Goal: Task Accomplishment & Management: Use online tool/utility

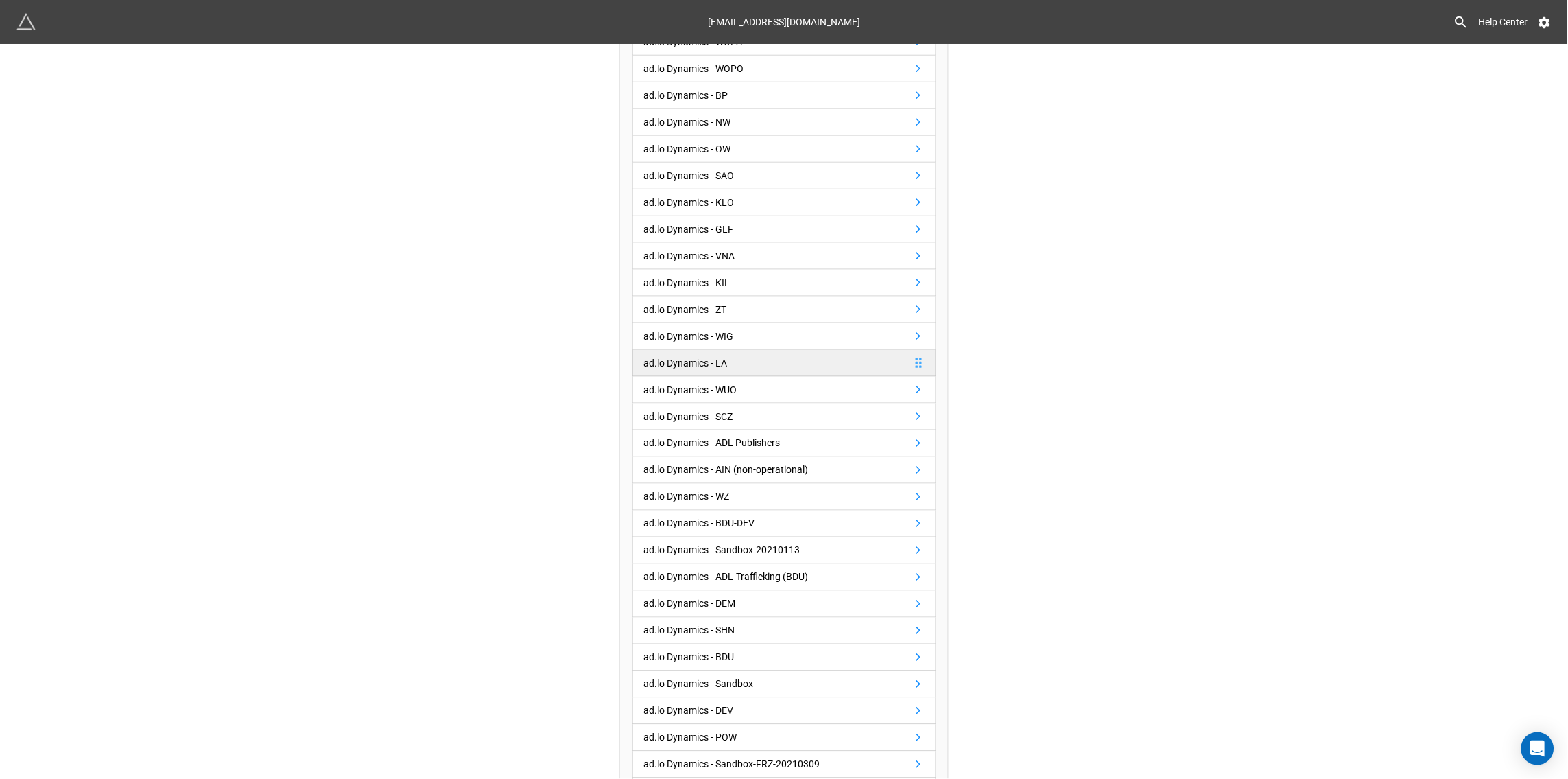
scroll to position [424, 0]
click at [693, 365] on div "ad.lo Dynamics - LA" at bounding box center [686, 361] width 84 height 15
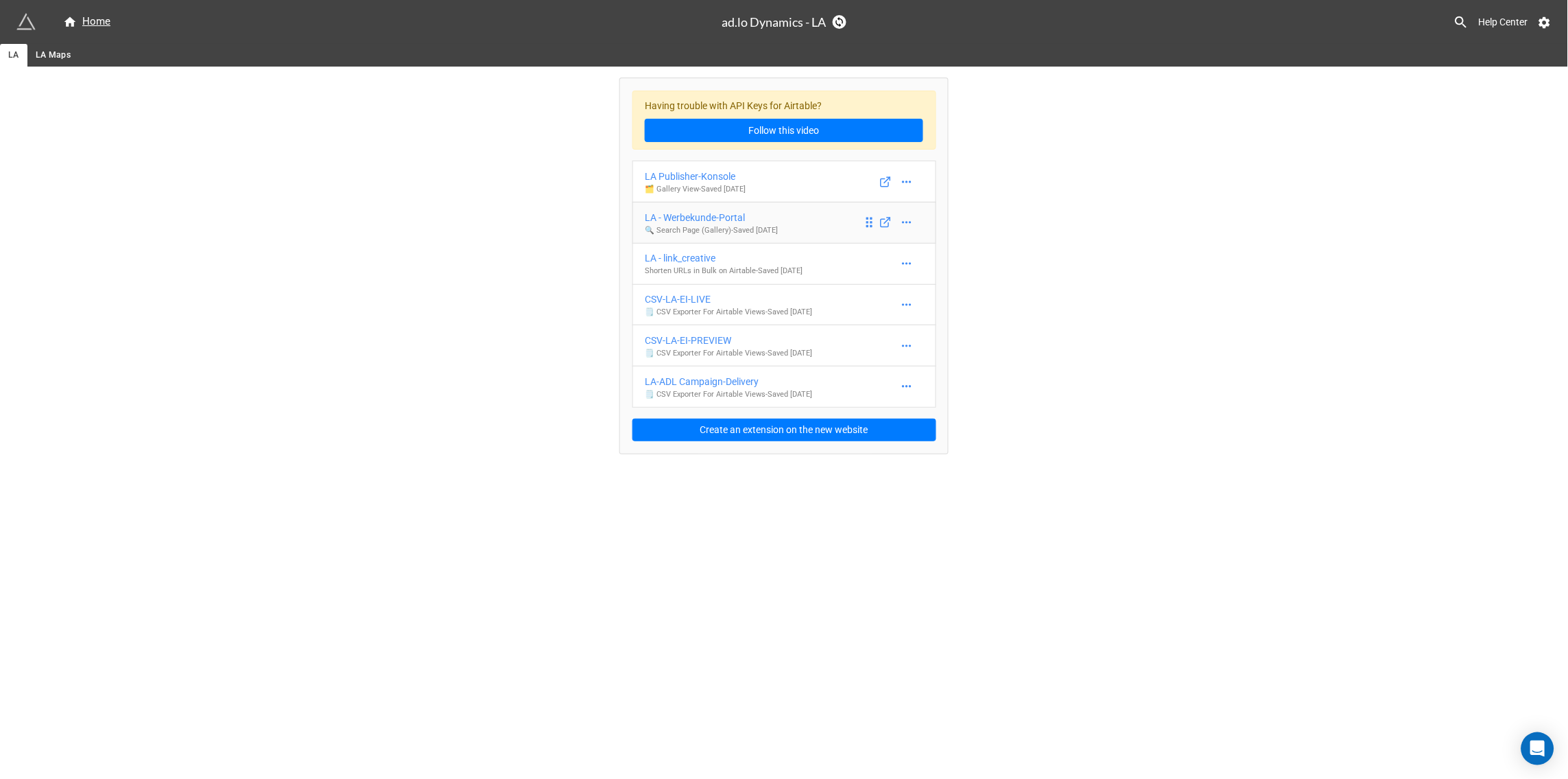
click at [716, 218] on div "LA - Werbekunde-Portal" at bounding box center [711, 218] width 133 height 15
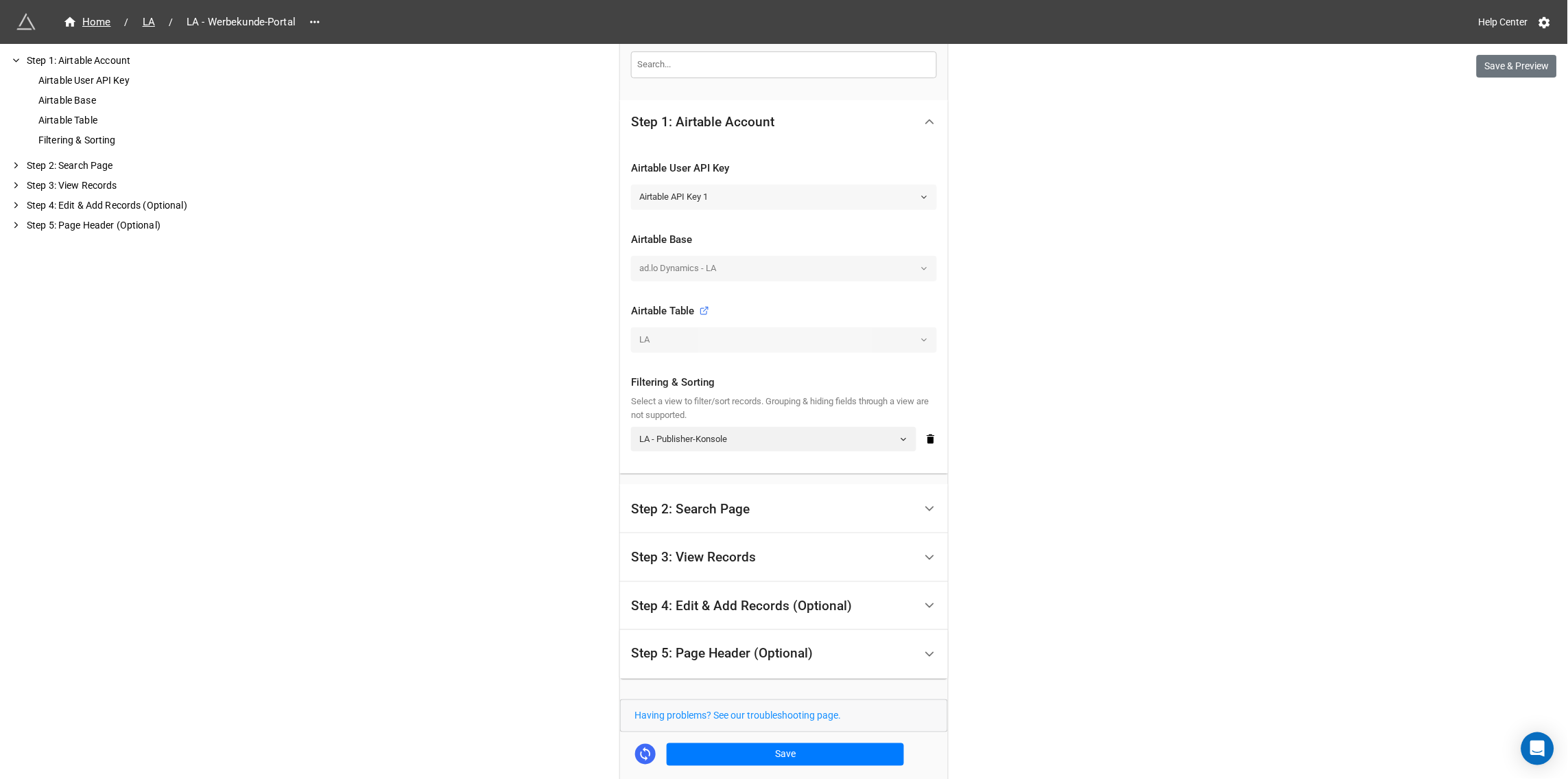
scroll to position [316, 0]
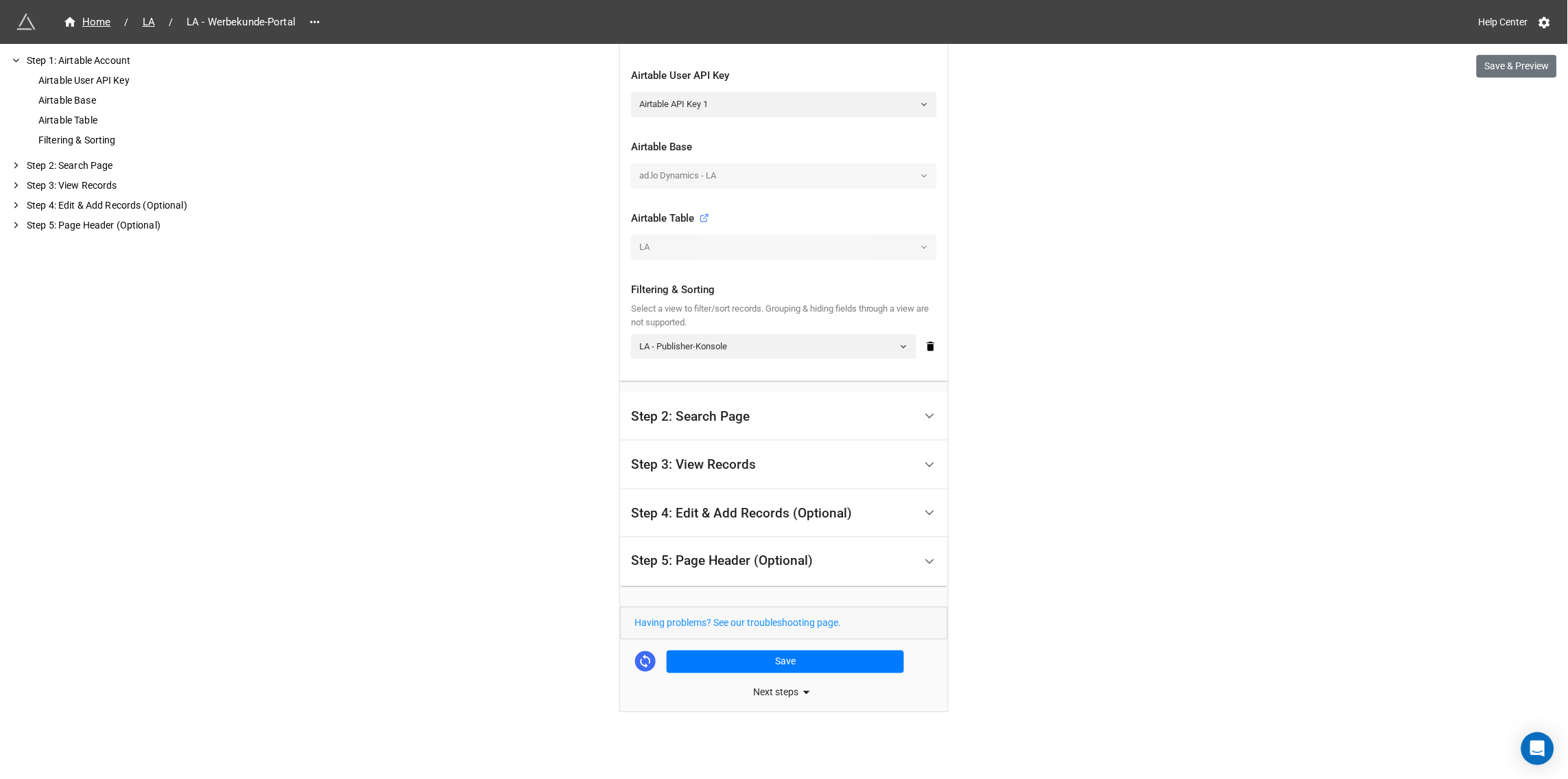
click at [728, 411] on div "Step 2: Search Page" at bounding box center [690, 416] width 119 height 14
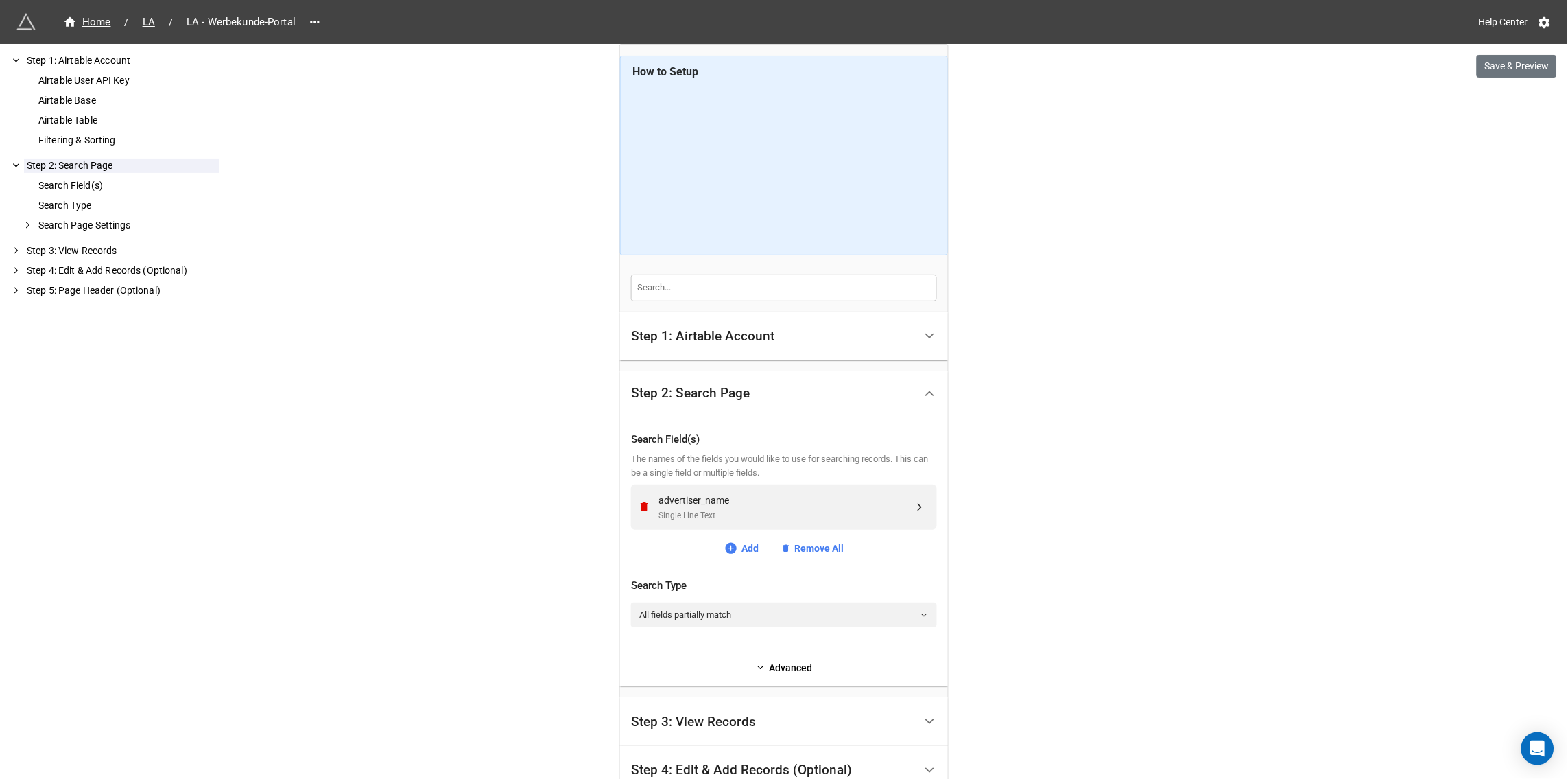
scroll to position [258, 0]
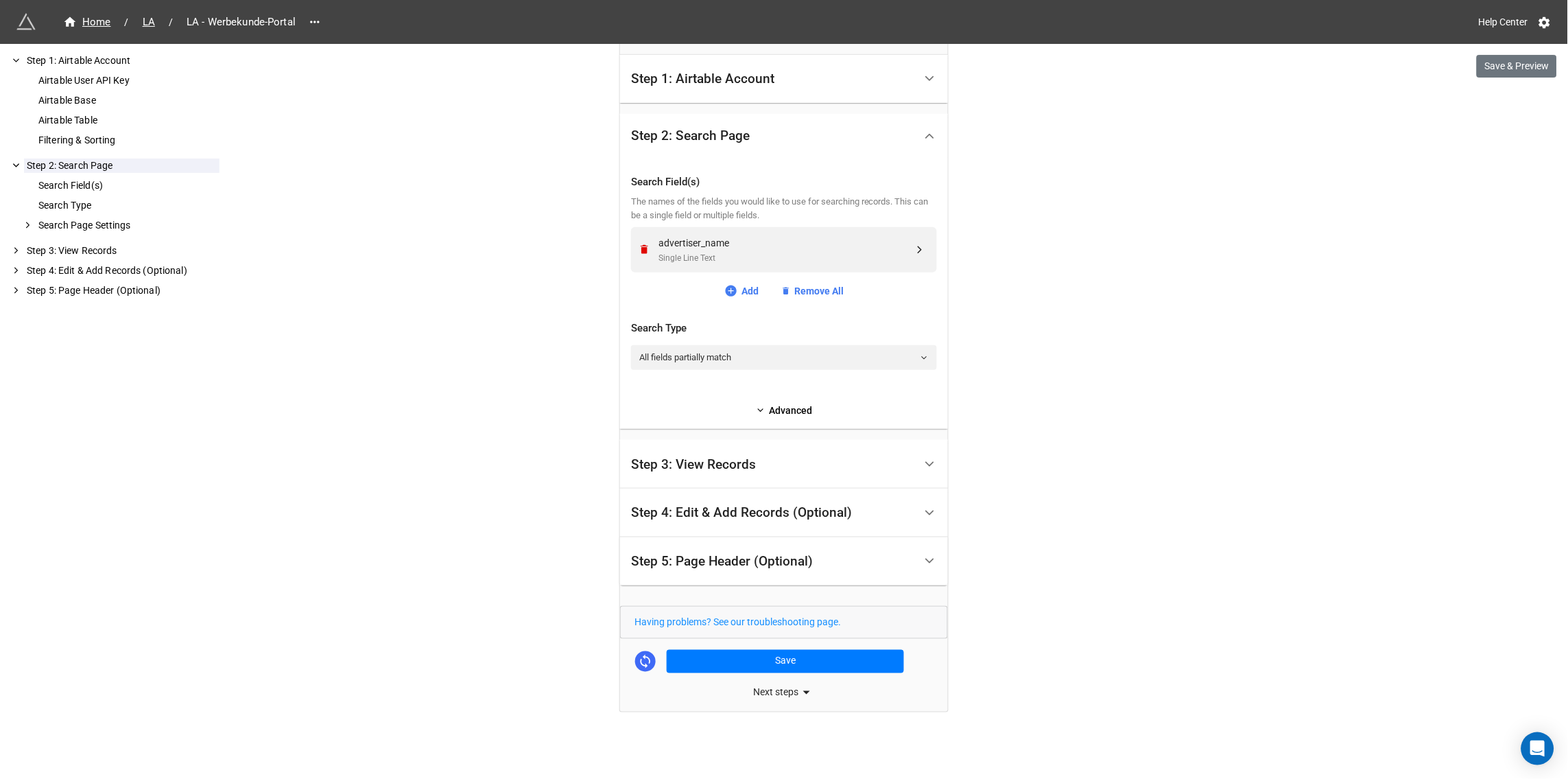
click at [792, 694] on div "Next steps" at bounding box center [784, 693] width 328 height 16
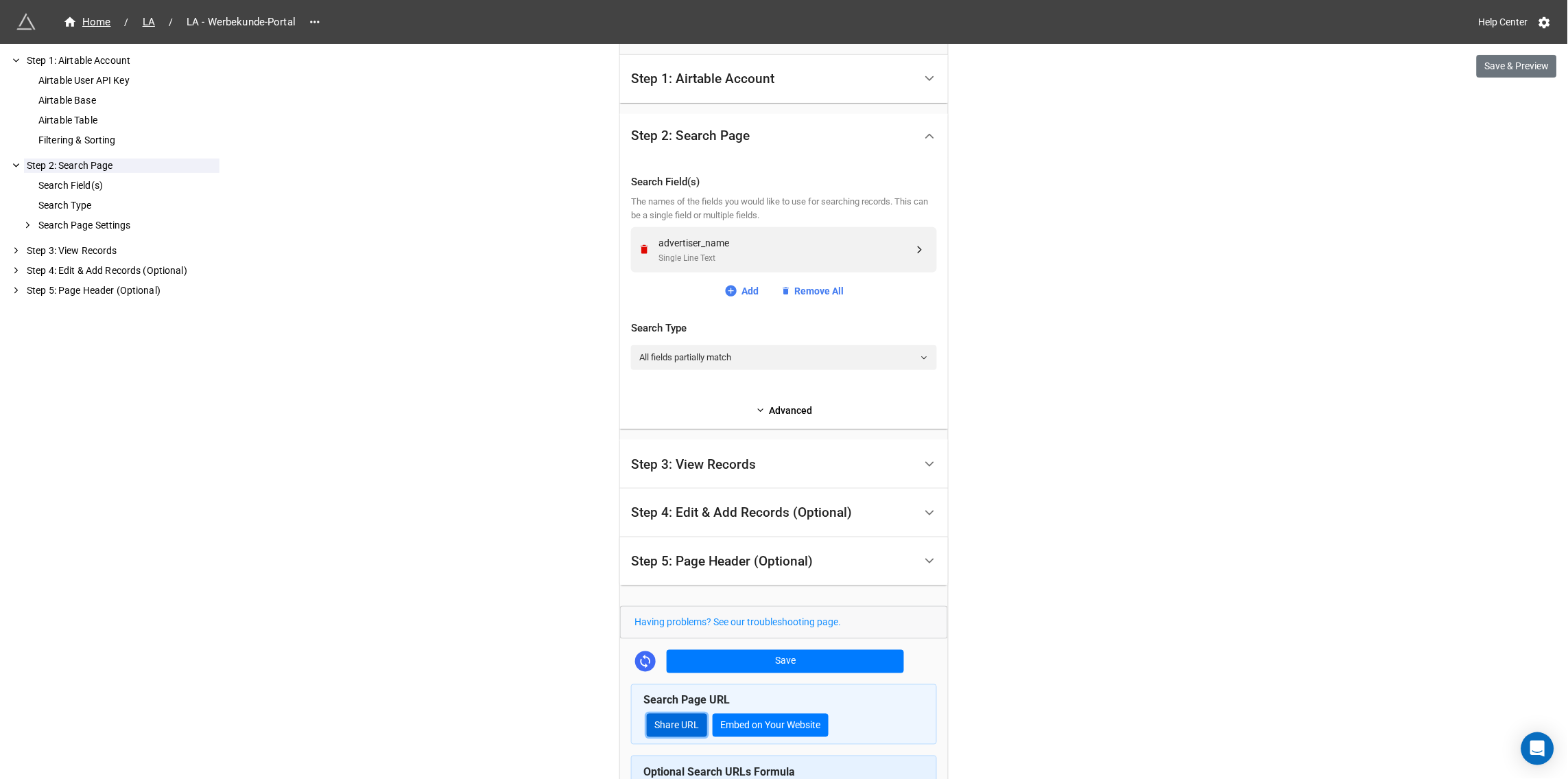
click at [683, 730] on link "Share URL" at bounding box center [677, 725] width 61 height 23
click at [693, 465] on div "Step 3: View Records" at bounding box center [693, 465] width 125 height 14
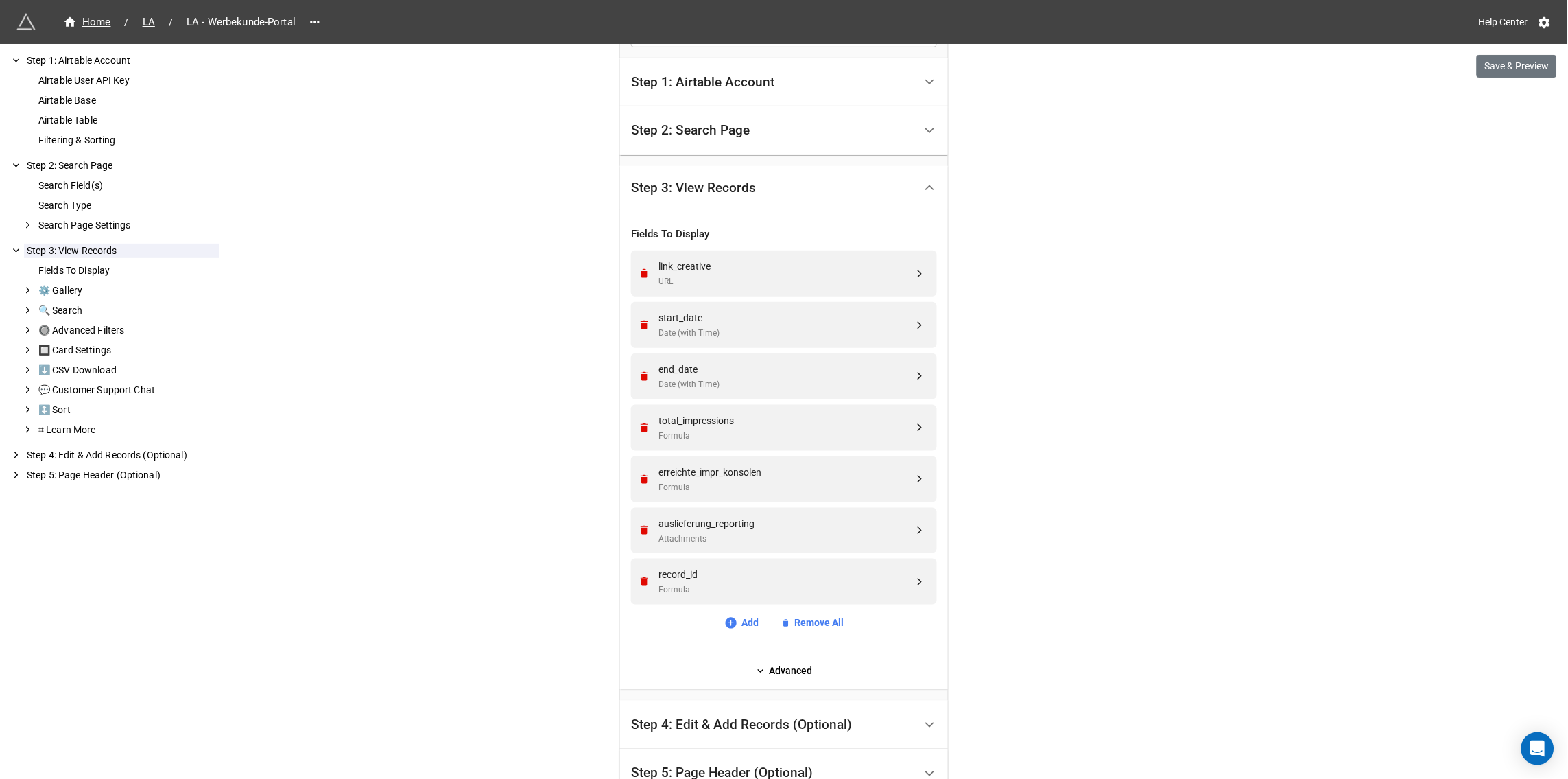
scroll to position [253, 0]
click at [765, 136] on div "Step 2: Search Page" at bounding box center [772, 131] width 283 height 32
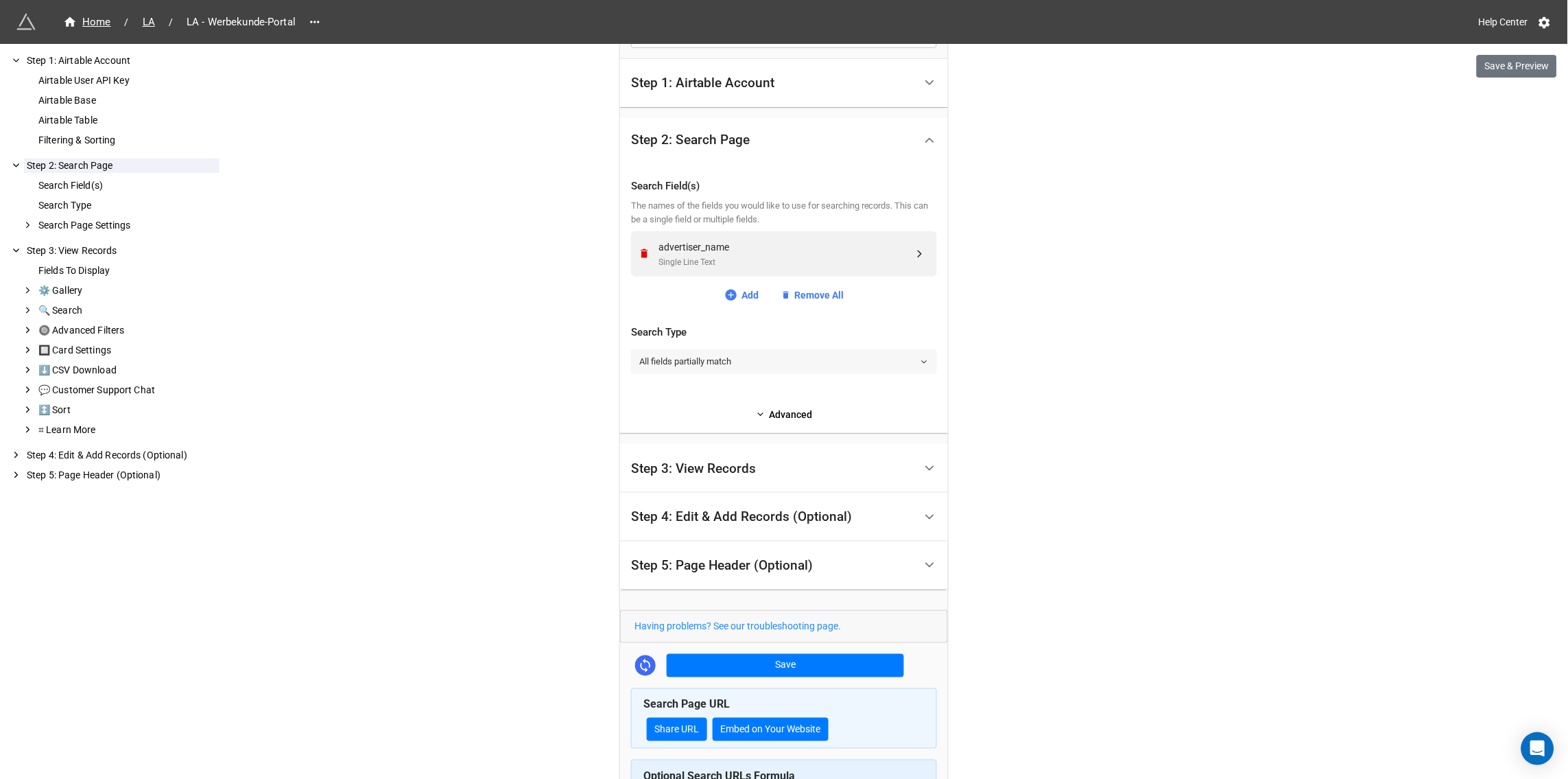
click at [915, 361] on link "All fields partially match" at bounding box center [784, 362] width 306 height 25
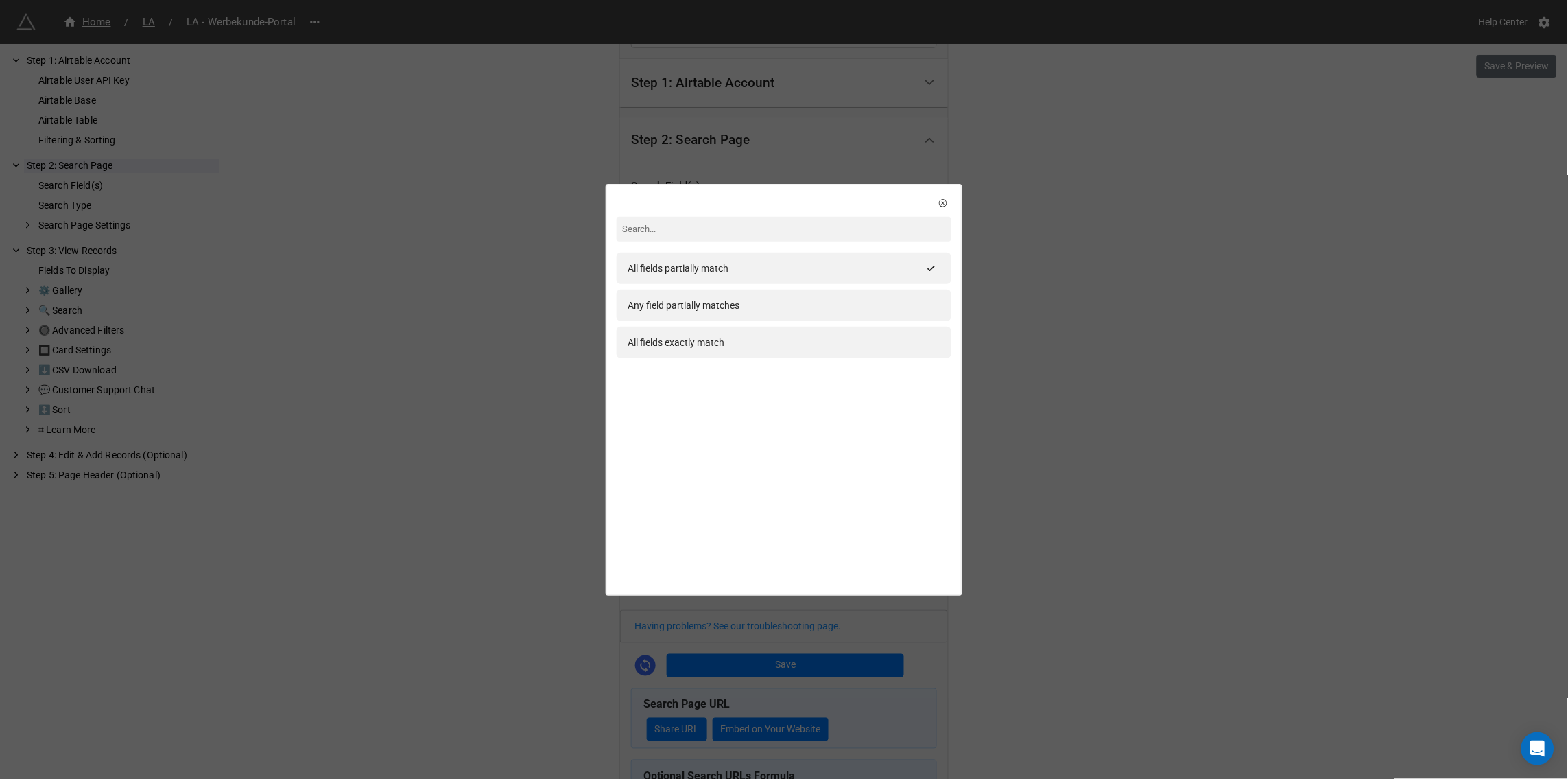
click at [1054, 383] on div "All fields partially match Any field partially matches All fields exactly match" at bounding box center [784, 389] width 1568 height 779
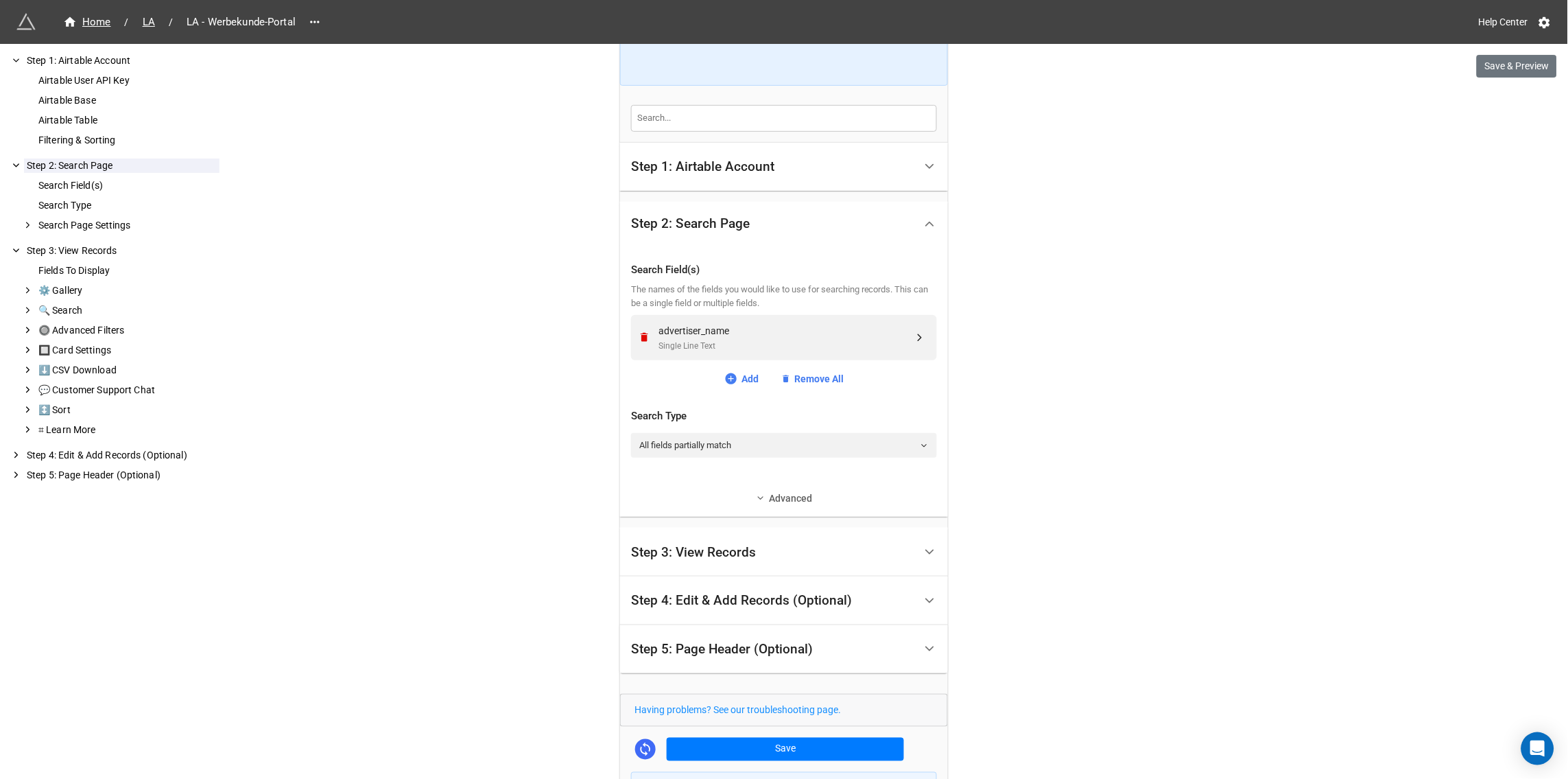
scroll to position [169, 0]
click at [770, 503] on link "Advanced" at bounding box center [784, 499] width 306 height 15
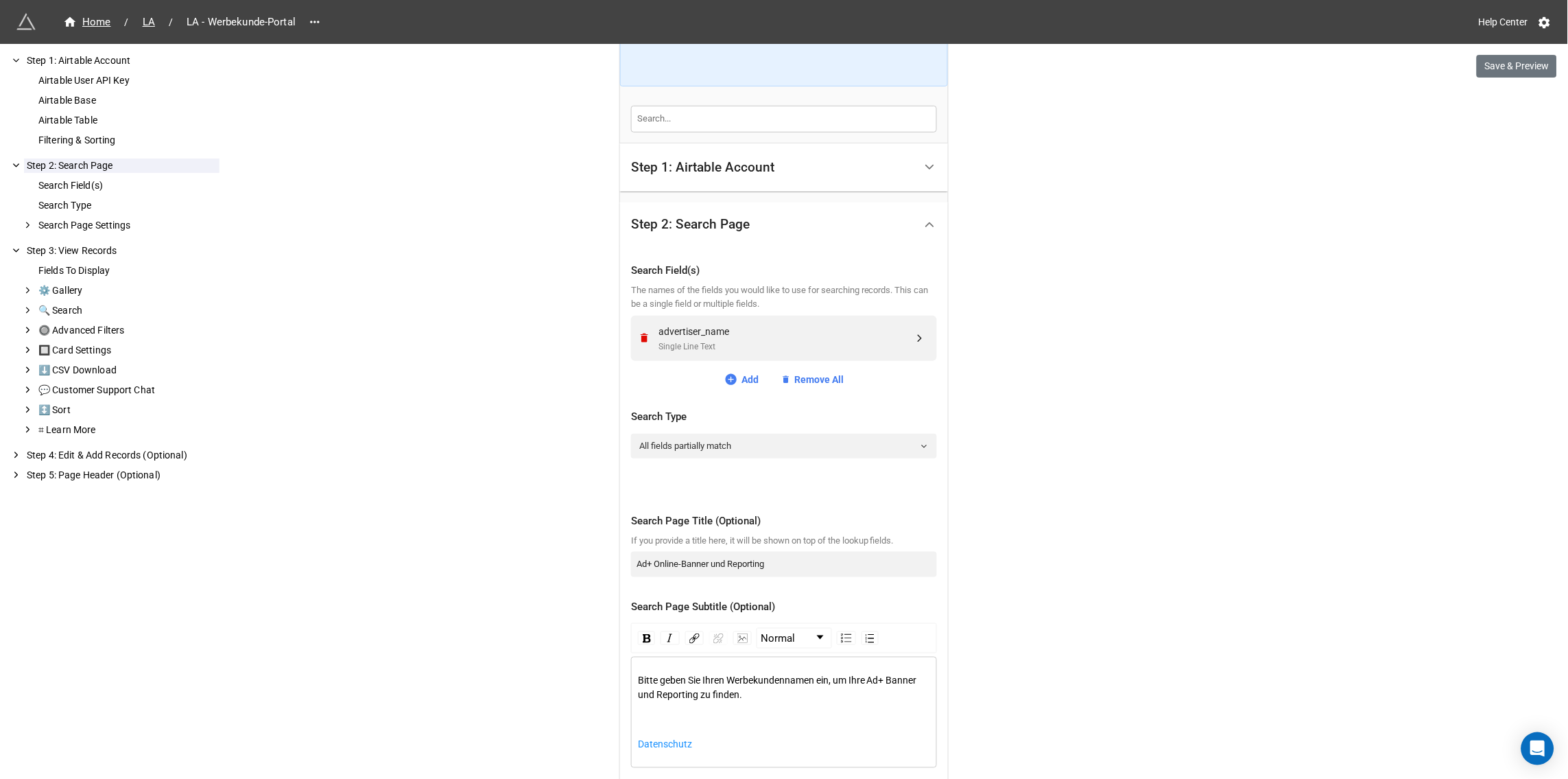
click at [922, 222] on icon at bounding box center [930, 225] width 15 height 15
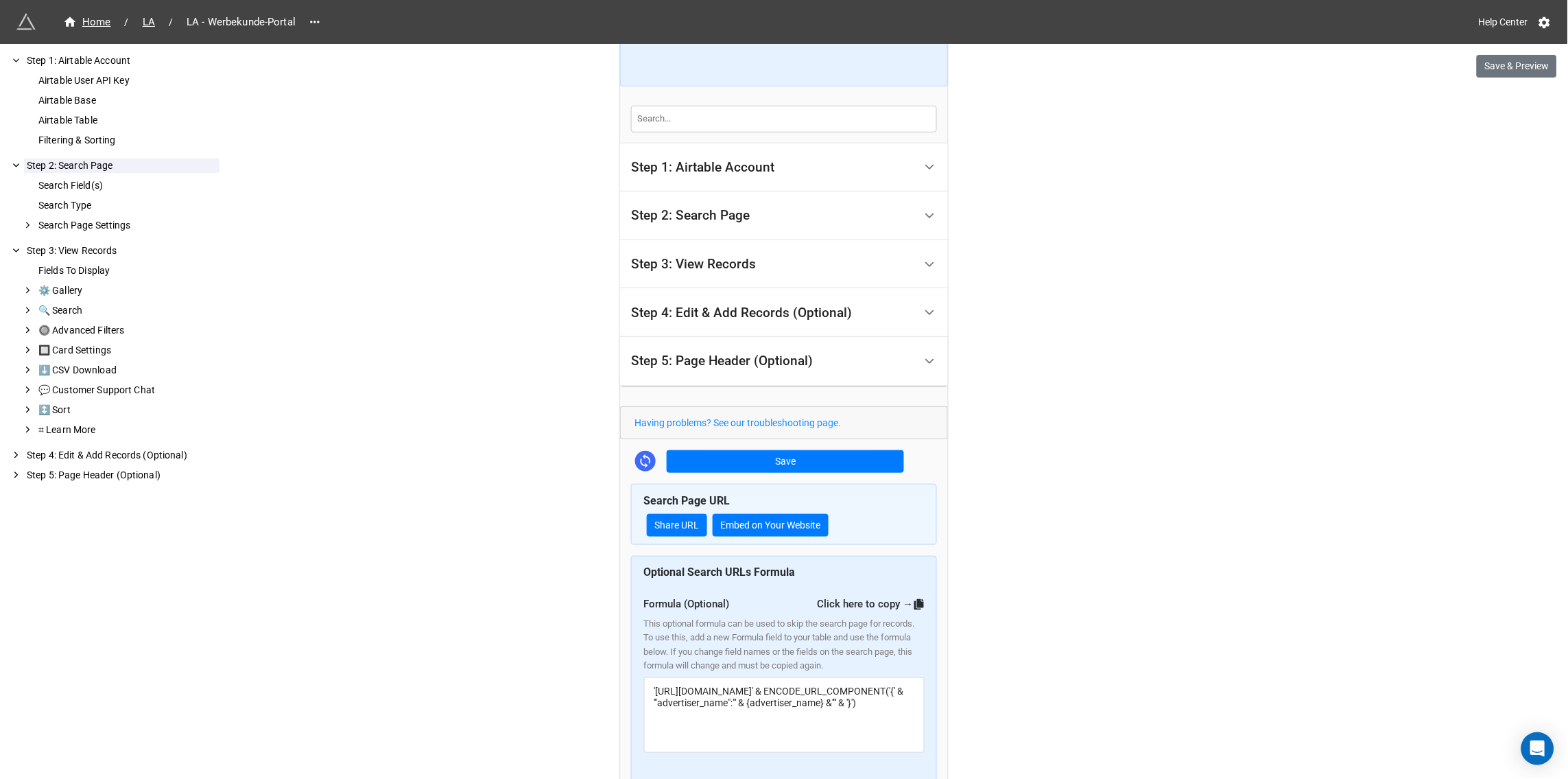
click at [769, 267] on div "Step 3: View Records" at bounding box center [772, 264] width 283 height 32
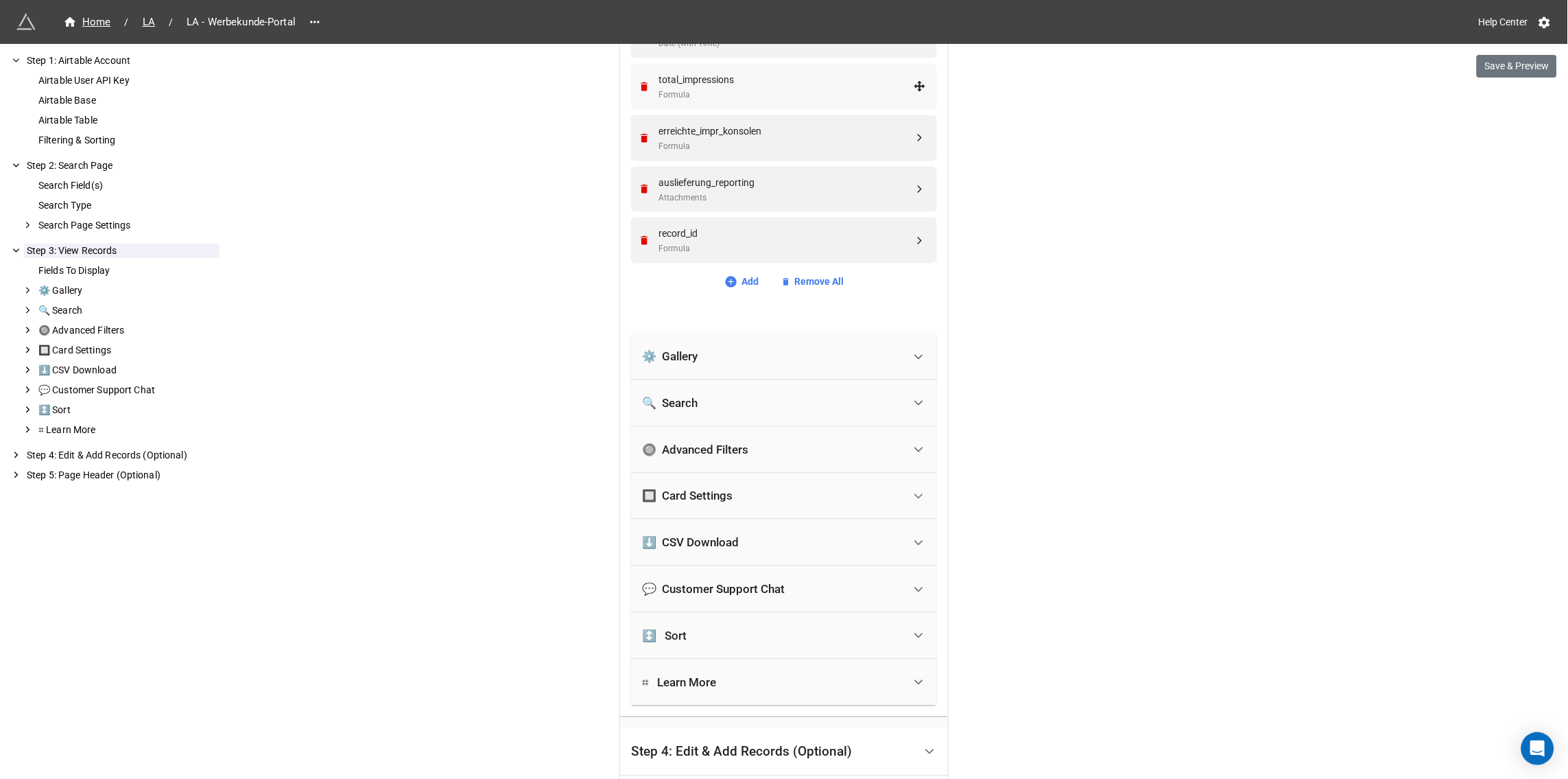
scroll to position [596, 0]
click at [915, 359] on icon at bounding box center [919, 356] width 15 height 15
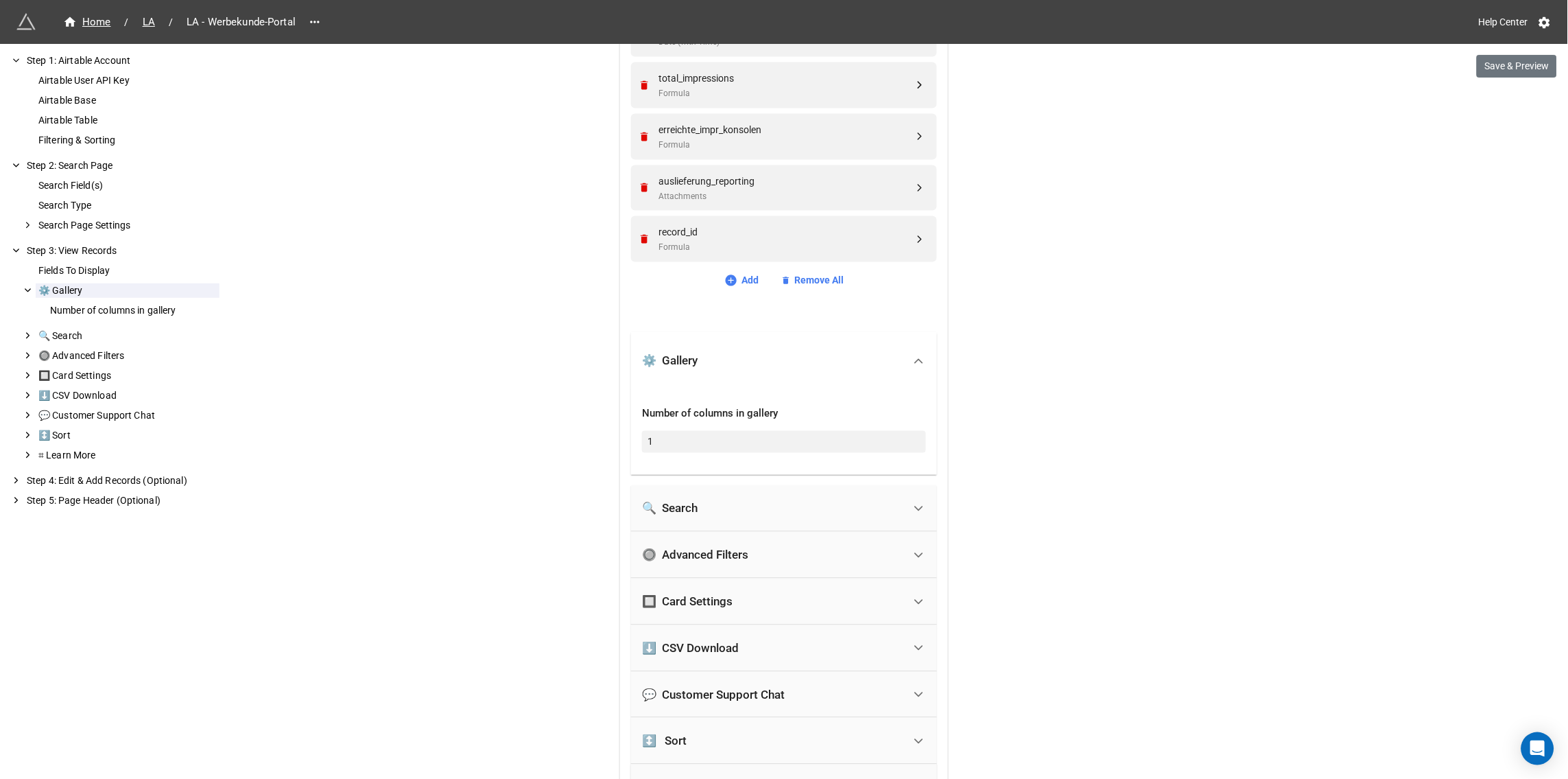
click at [865, 520] on div "🔍 Search" at bounding box center [773, 509] width 262 height 30
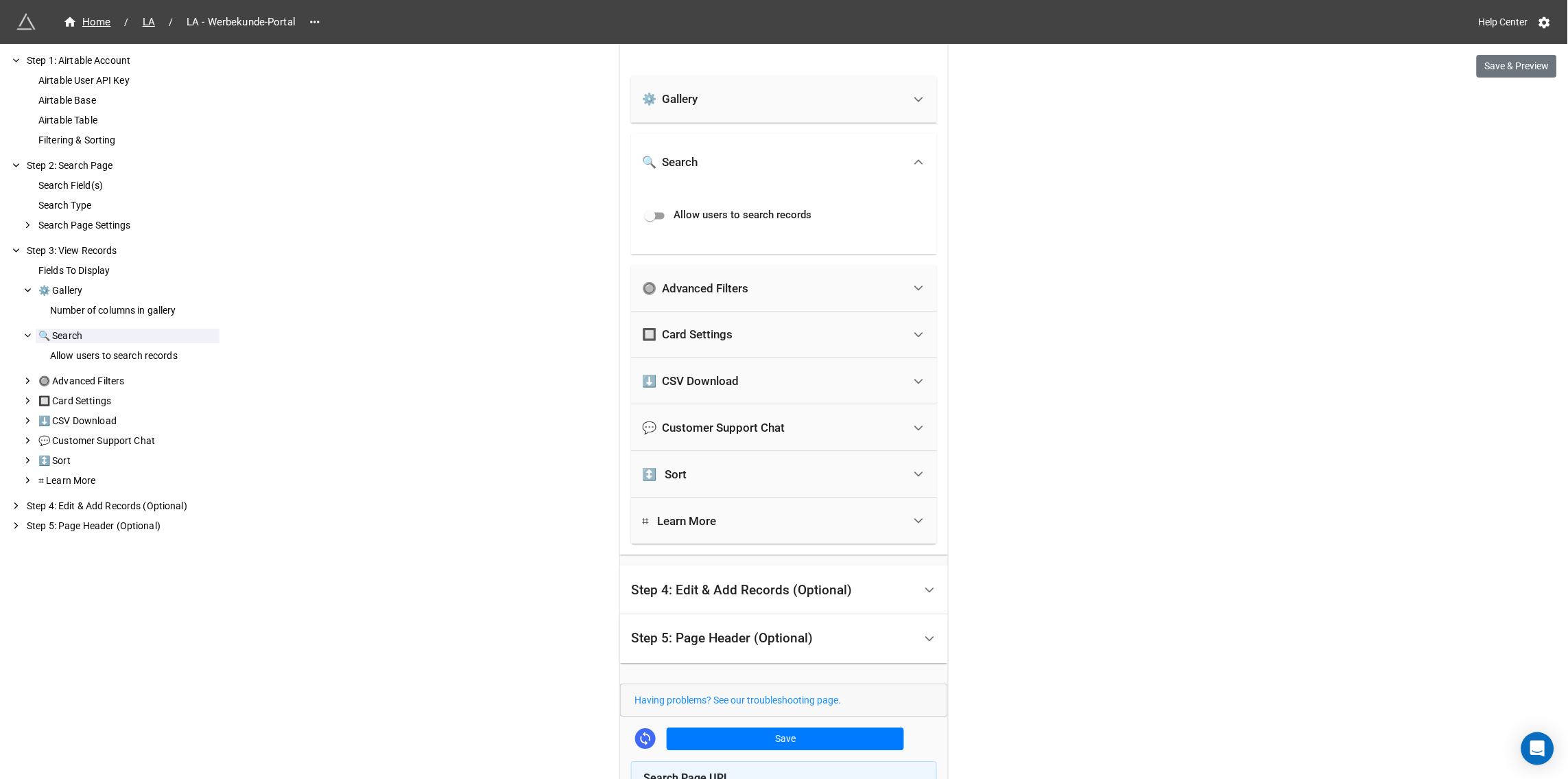
scroll to position [854, 0]
click at [885, 346] on div "🔲 Card Settings" at bounding box center [773, 334] width 262 height 30
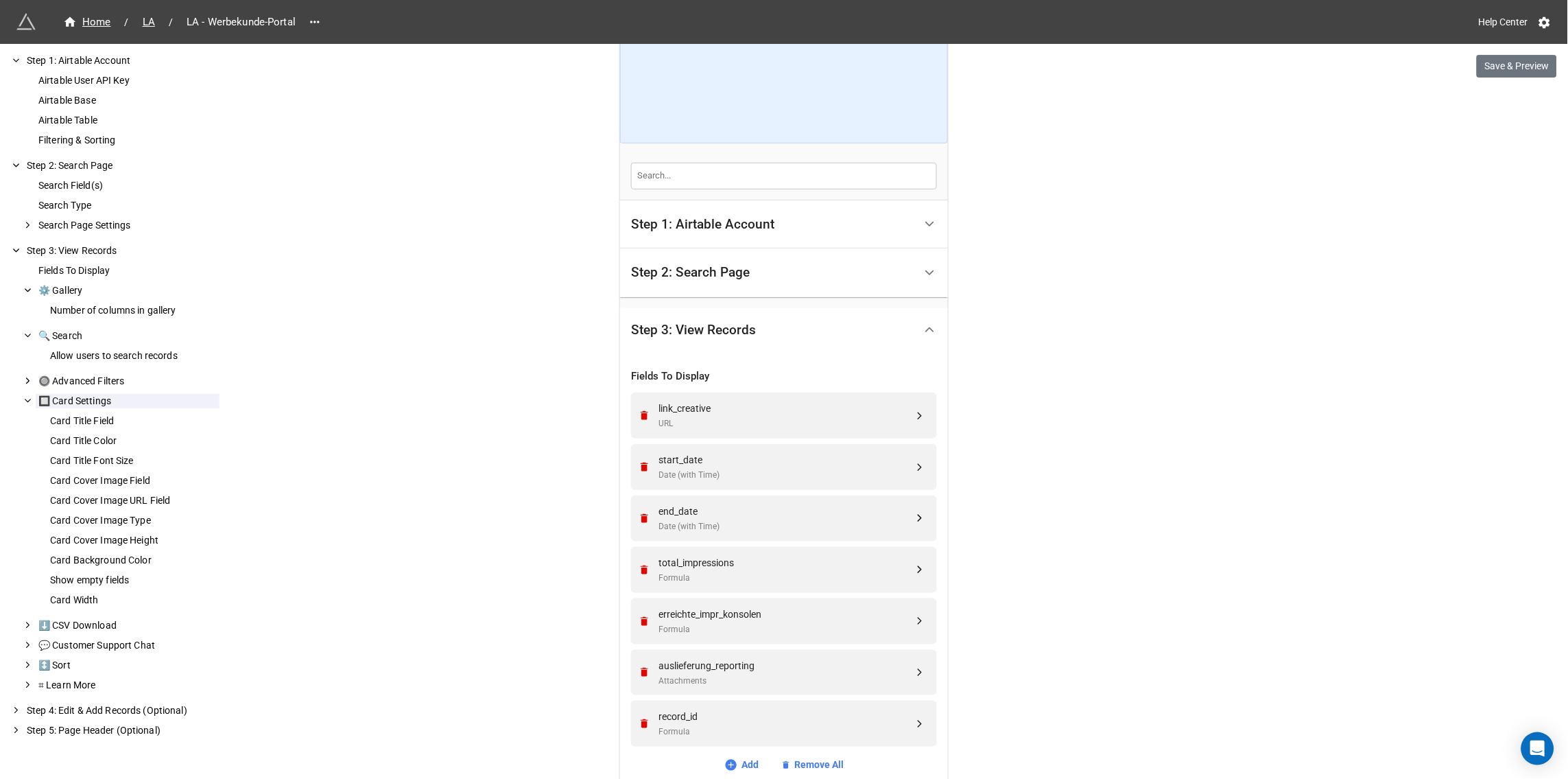
scroll to position [0, 0]
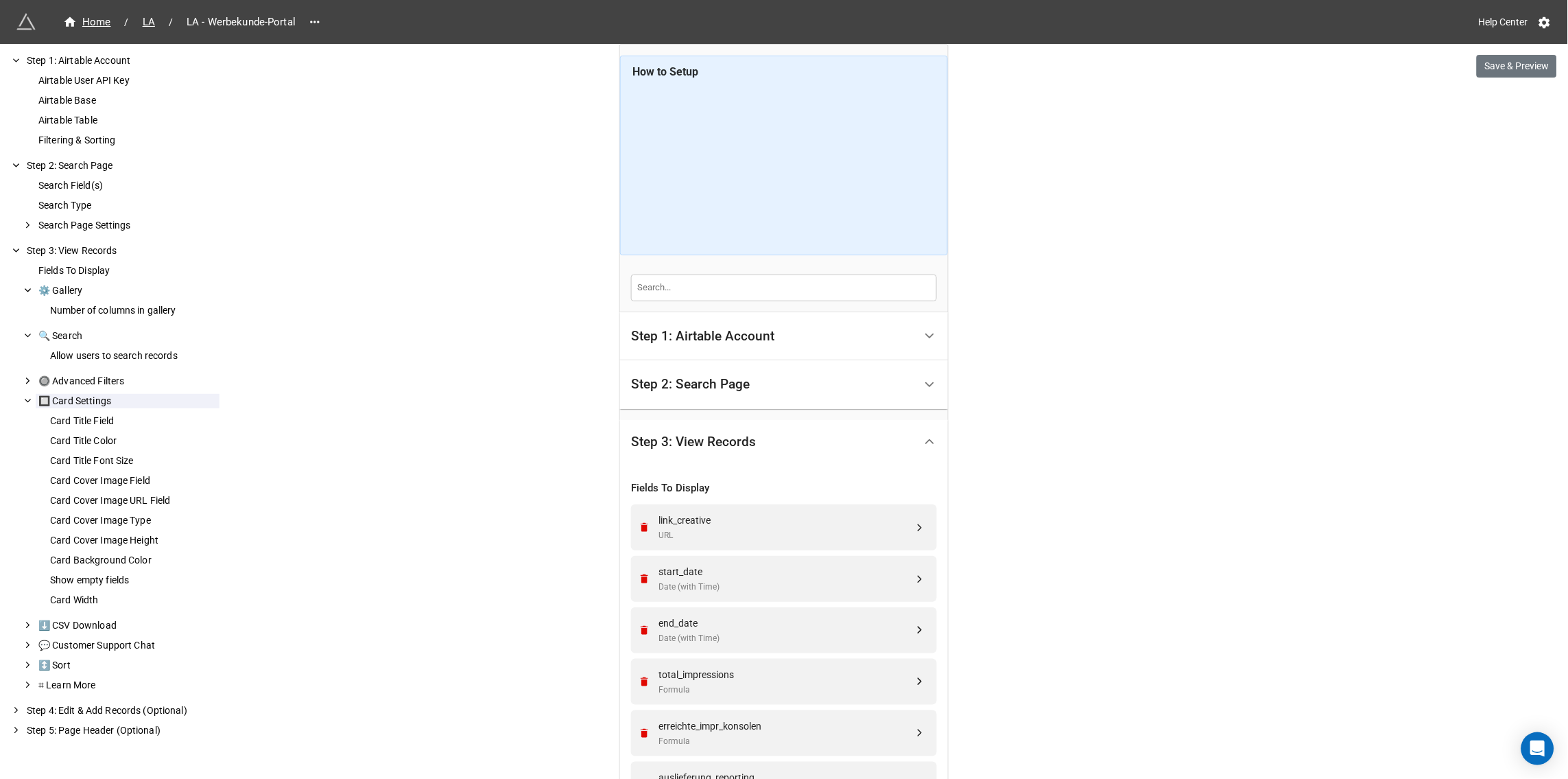
click at [743, 392] on div "Step 2: Search Page" at bounding box center [772, 384] width 283 height 32
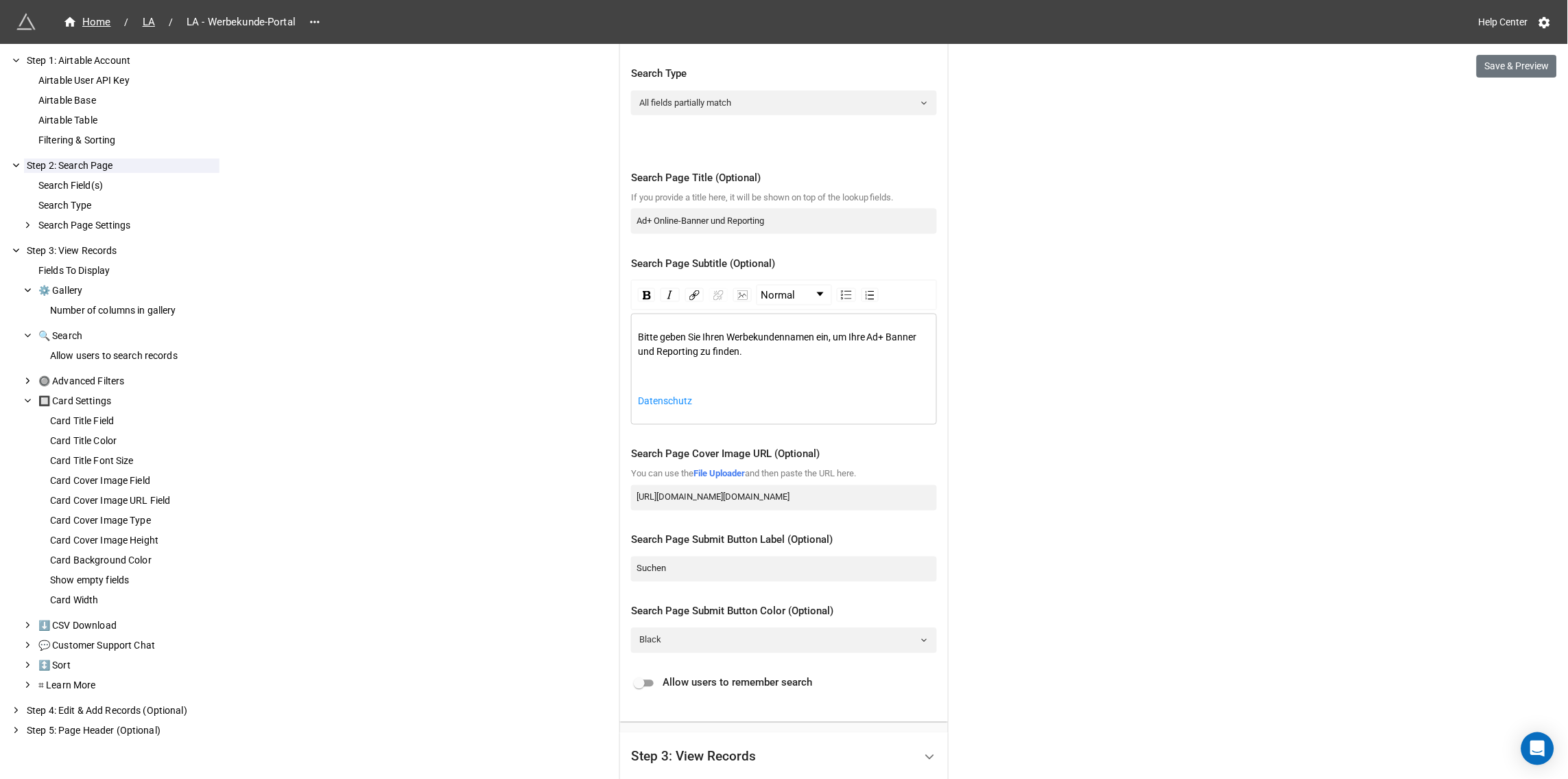
scroll to position [513, 0]
